Goal: Find specific page/section: Find specific page/section

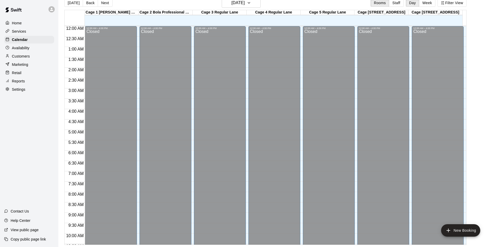
scroll to position [280, 0]
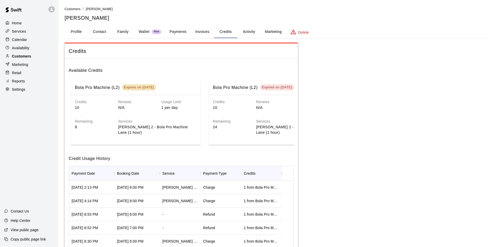
click at [31, 56] on p "Customers" at bounding box center [21, 56] width 19 height 5
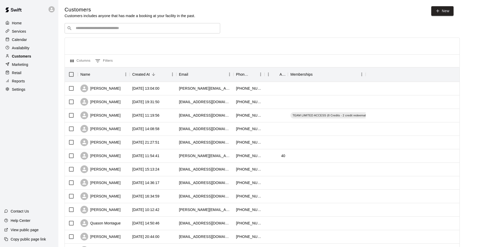
click at [26, 58] on p "Customers" at bounding box center [21, 56] width 19 height 5
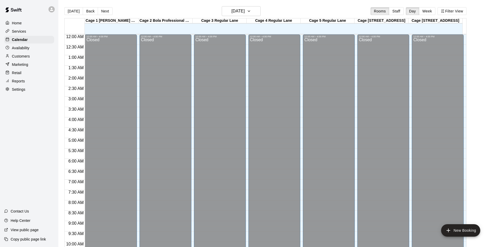
scroll to position [264, 0]
